Goal: Find specific page/section: Find specific page/section

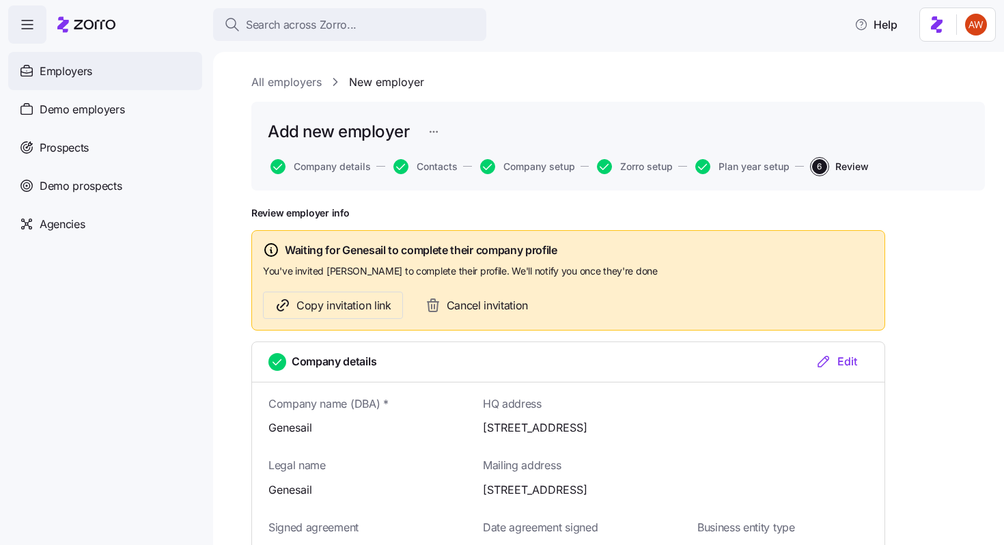
click at [101, 68] on div "Employers" at bounding box center [105, 71] width 194 height 38
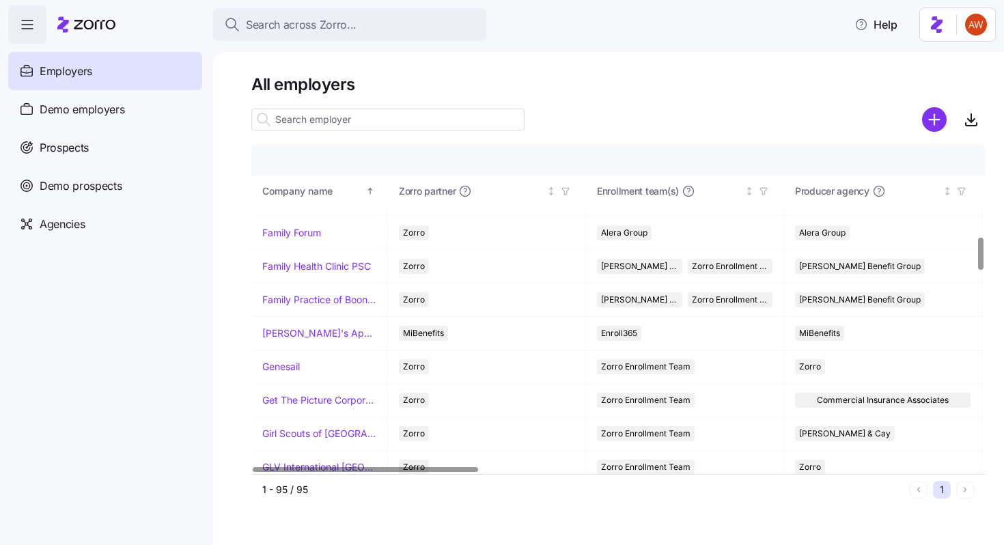
scroll to position [1193, 0]
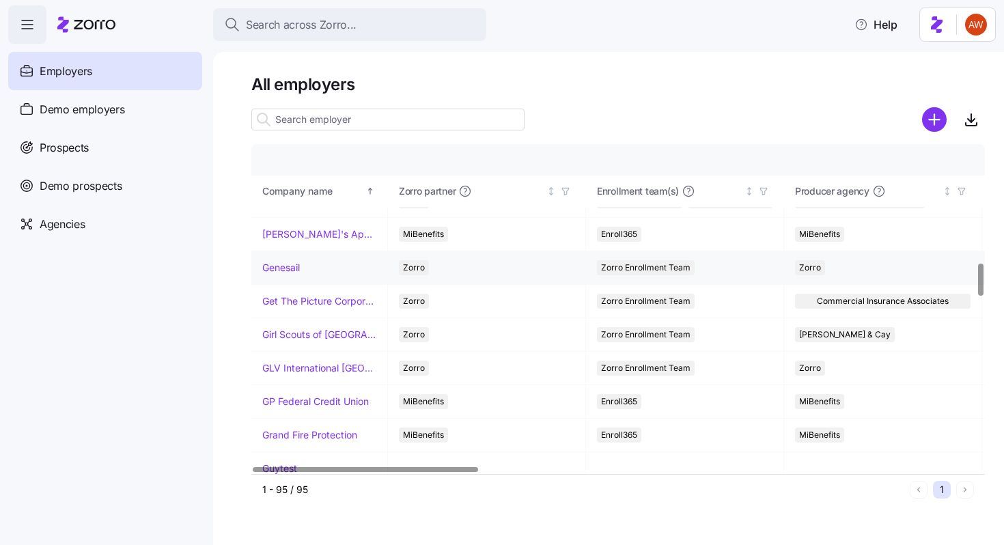
click at [289, 269] on link "Genesail" at bounding box center [281, 268] width 38 height 14
